Goal: Complete application form

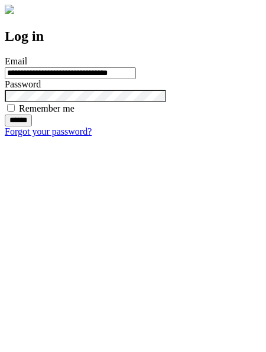
type input "**********"
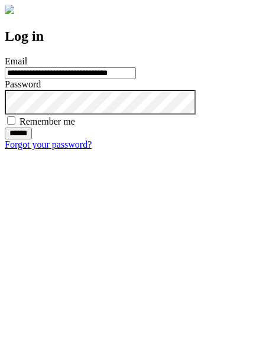
click at [32, 139] on input "******" at bounding box center [18, 134] width 27 height 12
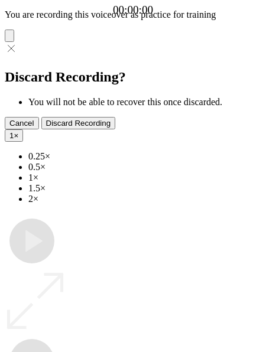
type input "**********"
